Goal: Communication & Community: Answer question/provide support

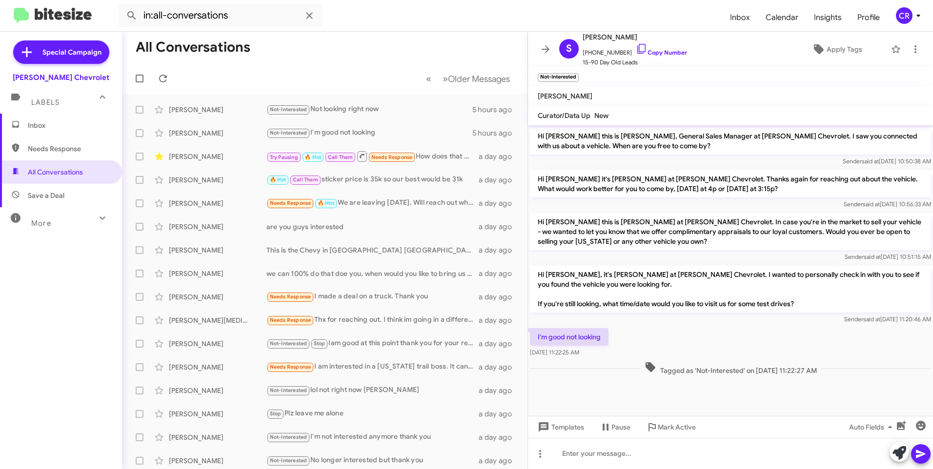
click at [63, 151] on span "Needs Response" at bounding box center [69, 149] width 83 height 10
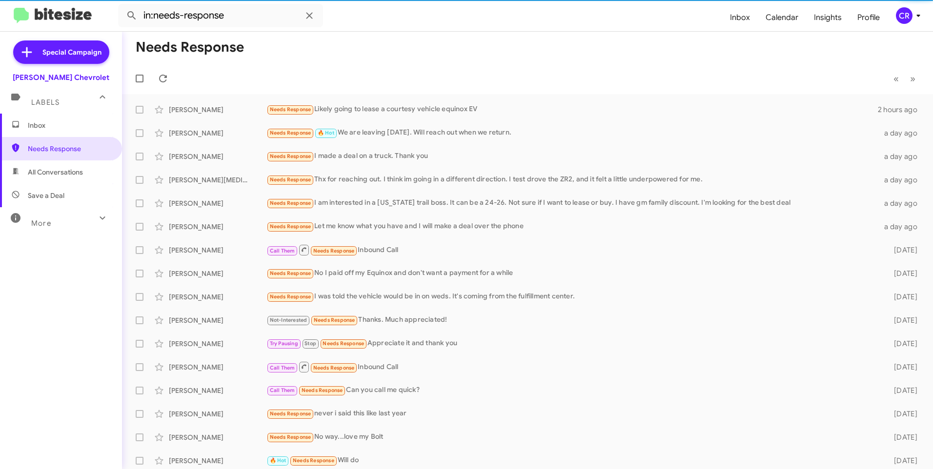
click at [43, 197] on span "Save a Deal" at bounding box center [46, 196] width 37 height 10
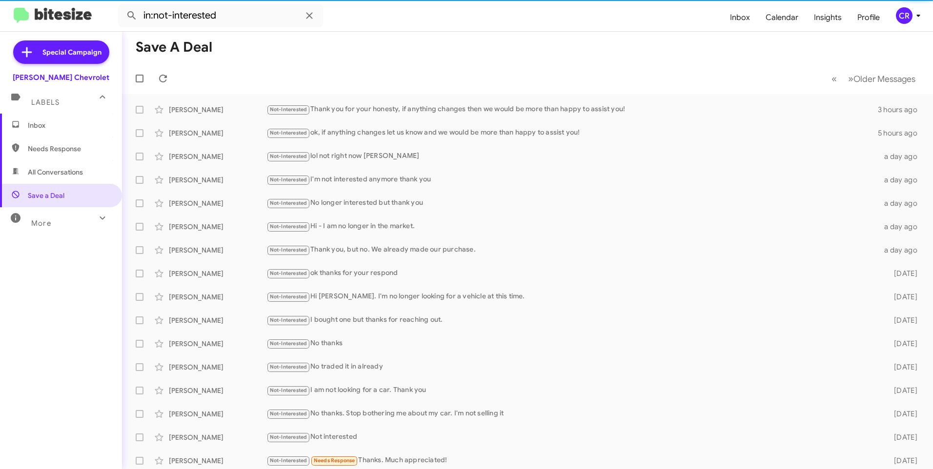
click at [53, 174] on span "All Conversations" at bounding box center [55, 172] width 55 height 10
type input "in:all-conversations"
